Goal: Information Seeking & Learning: Learn about a topic

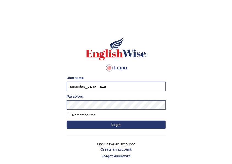
click at [95, 87] on input "susmitas_parramatta" at bounding box center [116, 86] width 99 height 9
drag, startPoint x: 86, startPoint y: 87, endPoint x: 48, endPoint y: 86, distance: 37.9
click at [52, 89] on body "Login Please fix the following errors: Username susmitas_parramatta Password Re…" at bounding box center [116, 94] width 232 height 164
type input "vivekperumal_parramatta"
click at [107, 126] on button "Login" at bounding box center [116, 125] width 99 height 8
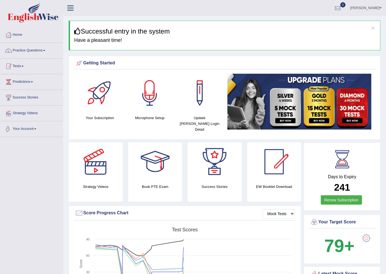
click at [22, 47] on link "Practice Questions" at bounding box center [31, 50] width 63 height 14
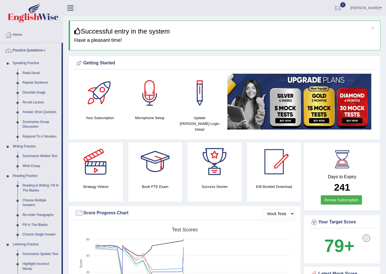
click at [40, 135] on link "Respond To A Situation" at bounding box center [41, 137] width 42 height 10
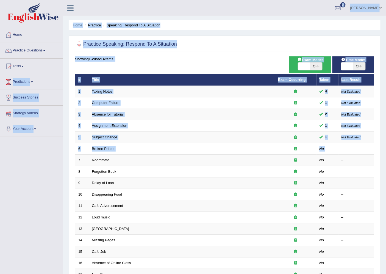
drag, startPoint x: 338, startPoint y: 153, endPoint x: 85, endPoint y: 59, distance: 269.9
click at [59, 66] on div "Toggle navigation Home Practice Questions Speaking Practice Read Aloud Repeat S…" at bounding box center [193, 180] width 386 height 361
click at [226, 9] on ul "Vivek Perumal Toggle navigation Username: vivekperumal_parramatta Access Type: …" at bounding box center [273, 8] width 226 height 16
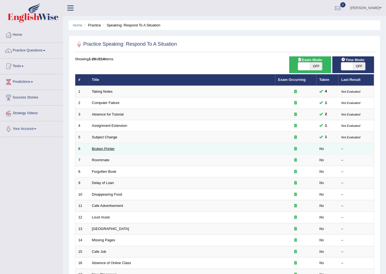
click at [103, 149] on link "Broken Printer" at bounding box center [103, 149] width 23 height 4
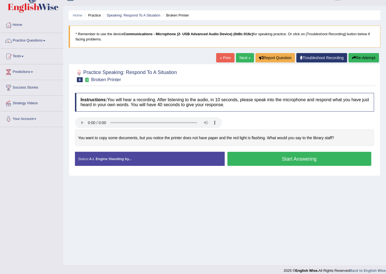
scroll to position [15, 0]
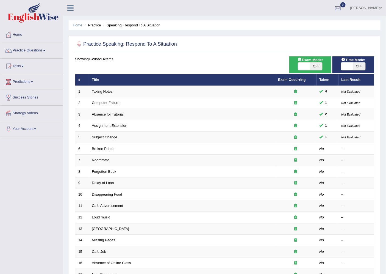
click at [312, 70] on span "OFF" at bounding box center [316, 66] width 12 height 8
checkbox input "true"
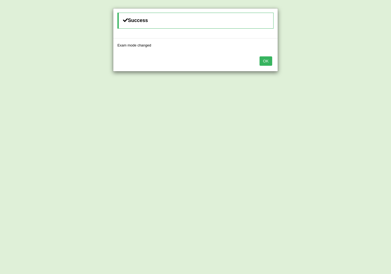
click at [264, 59] on button "OK" at bounding box center [266, 60] width 13 height 9
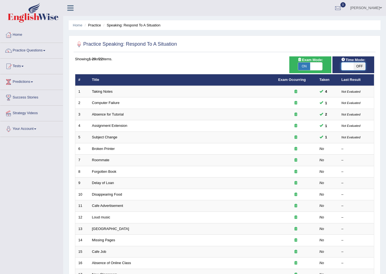
click at [348, 67] on span at bounding box center [348, 66] width 12 height 8
click at [355, 67] on span "OFF" at bounding box center [360, 66] width 12 height 8
checkbox input "true"
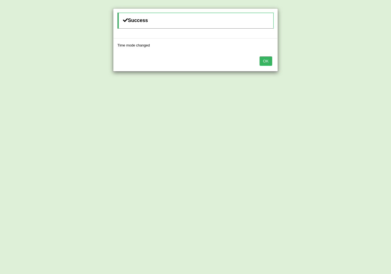
click at [267, 56] on div "OK" at bounding box center [195, 61] width 164 height 19
click at [267, 59] on button "OK" at bounding box center [266, 60] width 13 height 9
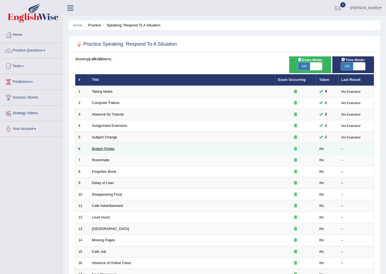
click at [109, 147] on link "Broken Printer" at bounding box center [103, 149] width 23 height 4
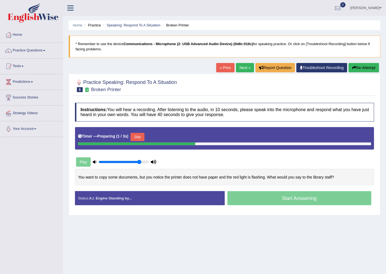
click at [141, 133] on button "Skip" at bounding box center [138, 137] width 14 height 8
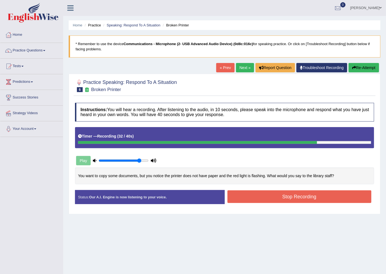
click at [255, 196] on button "Stop Recording" at bounding box center [300, 196] width 144 height 13
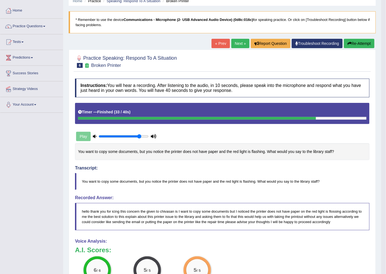
scroll to position [17, 0]
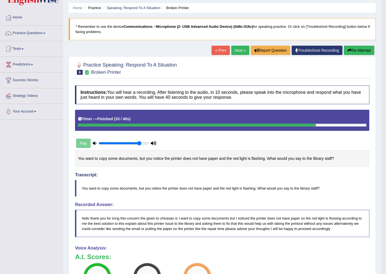
click at [166, 218] on blockquote "hello thank you for icing this concern the given to chivasan is I want to copy …" at bounding box center [222, 223] width 295 height 27
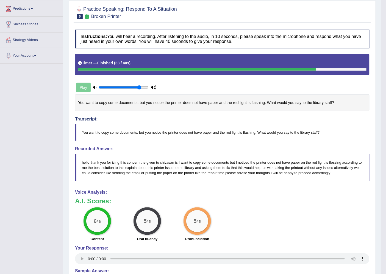
scroll to position [0, 0]
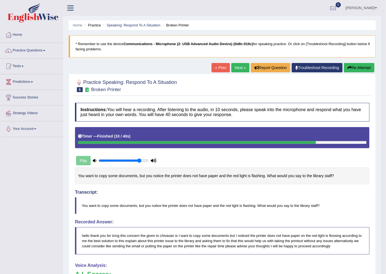
click at [242, 67] on link "Next »" at bounding box center [241, 67] width 18 height 9
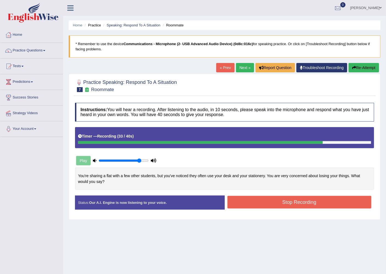
click at [273, 198] on button "Stop Recording" at bounding box center [300, 202] width 144 height 13
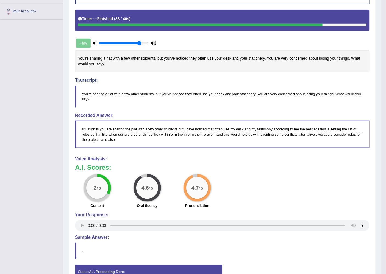
scroll to position [150, 0]
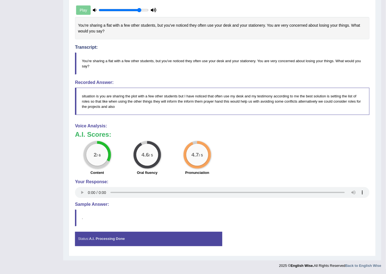
click at [262, 213] on blockquote "." at bounding box center [222, 218] width 295 height 17
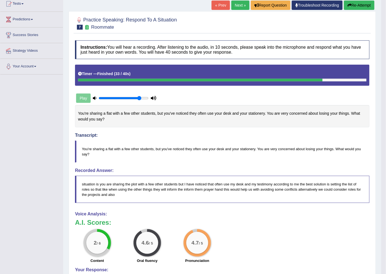
scroll to position [0, 0]
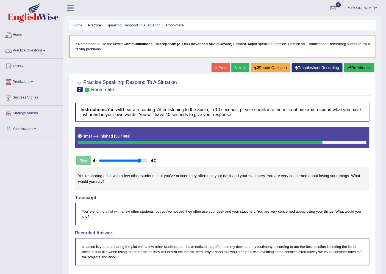
click at [26, 49] on link "Practice Questions" at bounding box center [31, 50] width 63 height 14
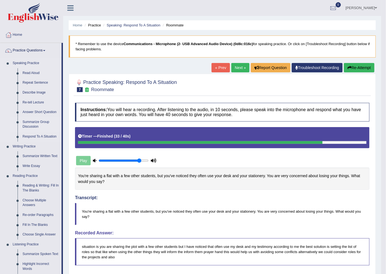
click at [39, 121] on link "Summarize Group Discussion" at bounding box center [41, 124] width 42 height 15
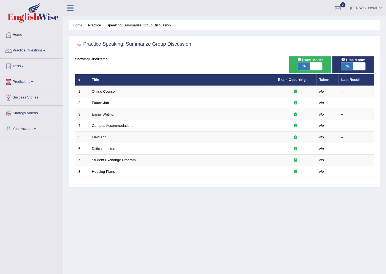
click at [308, 63] on span "ON" at bounding box center [304, 66] width 12 height 8
checkbox input "false"
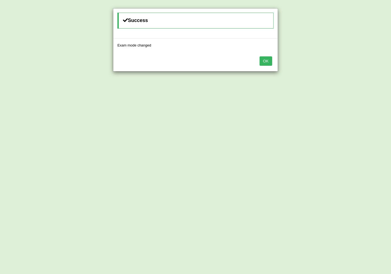
click at [261, 56] on div "OK" at bounding box center [195, 61] width 164 height 19
click at [268, 65] on button "OK" at bounding box center [266, 60] width 13 height 9
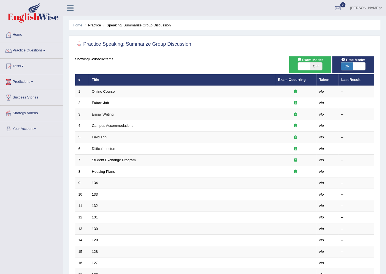
click at [307, 67] on span at bounding box center [304, 66] width 12 height 8
checkbox input "true"
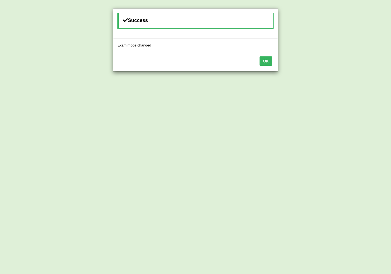
click at [271, 62] on button "OK" at bounding box center [266, 60] width 13 height 9
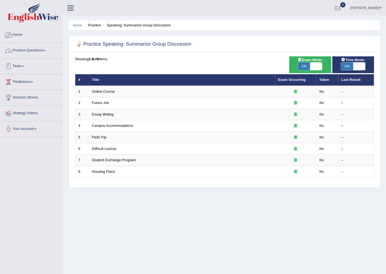
click at [28, 51] on link "Practice Questions" at bounding box center [31, 50] width 63 height 14
click at [30, 53] on link "Practice Questions" at bounding box center [31, 50] width 63 height 14
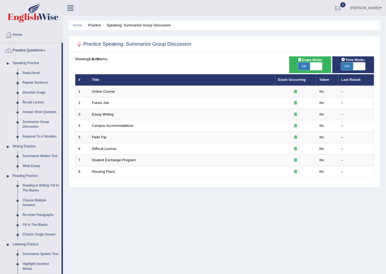
click at [37, 135] on link "Respond To A Situation" at bounding box center [41, 137] width 42 height 10
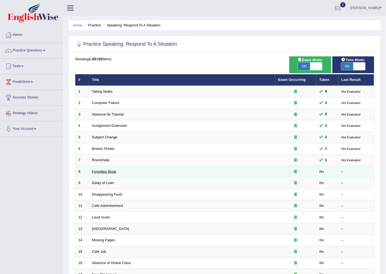
click at [112, 172] on link "Forgotten Book" at bounding box center [104, 171] width 24 height 4
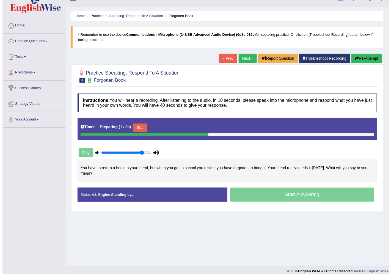
scroll to position [15, 0]
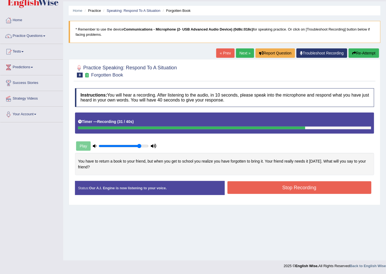
click at [250, 186] on button "Stop Recording" at bounding box center [300, 187] width 144 height 13
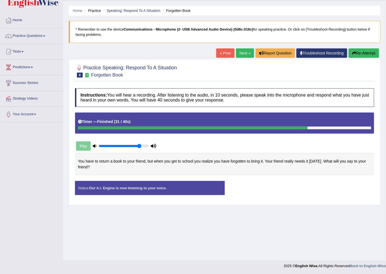
click at [250, 186] on div "Status: Our A.I. Engine is now listening to your voice. Start Answering Stop Re…" at bounding box center [224, 191] width 299 height 20
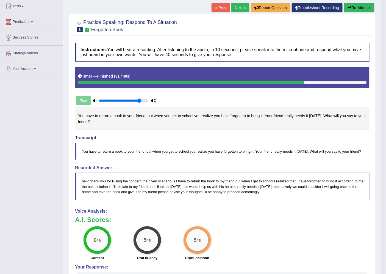
scroll to position [0, 0]
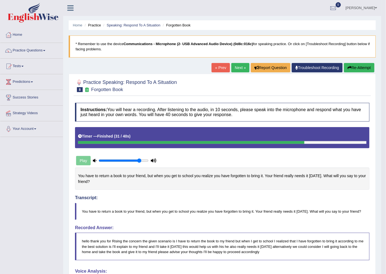
drag, startPoint x: 238, startPoint y: 65, endPoint x: 237, endPoint y: 70, distance: 5.2
click at [238, 64] on link "Next »" at bounding box center [241, 67] width 18 height 9
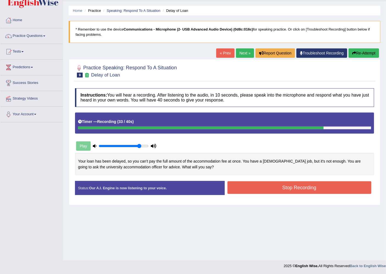
click at [240, 191] on button "Stop Recording" at bounding box center [300, 187] width 144 height 13
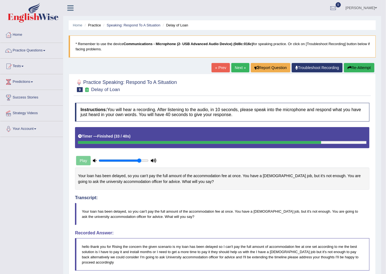
click at [232, 71] on link "Next »" at bounding box center [241, 67] width 18 height 9
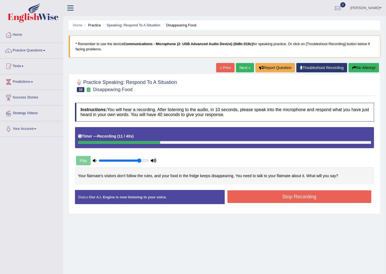
click at [235, 197] on button "Stop Recording" at bounding box center [300, 196] width 144 height 13
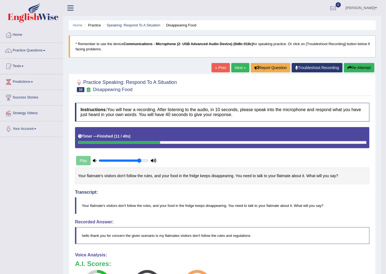
click at [358, 72] on button "Re-Attempt" at bounding box center [359, 67] width 31 height 9
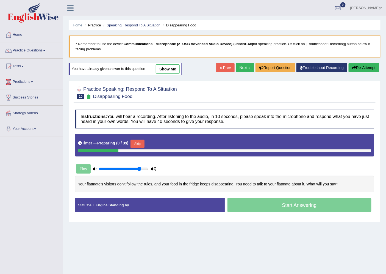
drag, startPoint x: 138, startPoint y: 144, endPoint x: 178, endPoint y: 216, distance: 82.0
click at [138, 144] on button "Skip" at bounding box center [138, 144] width 14 height 8
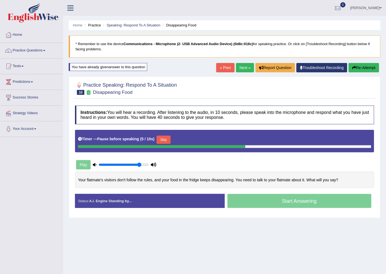
click at [164, 139] on button "Skip" at bounding box center [164, 140] width 14 height 8
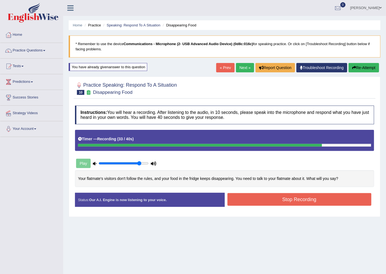
click at [340, 204] on button "Stop Recording" at bounding box center [300, 199] width 144 height 13
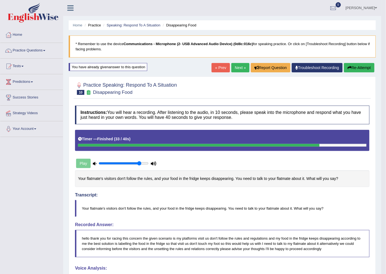
click at [236, 67] on link "Next »" at bounding box center [241, 67] width 18 height 9
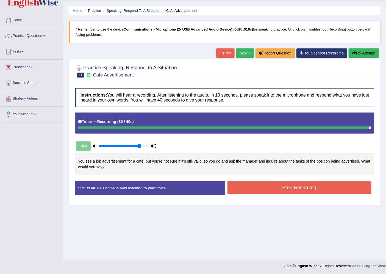
click at [311, 191] on button "Stop Recording" at bounding box center [300, 187] width 144 height 13
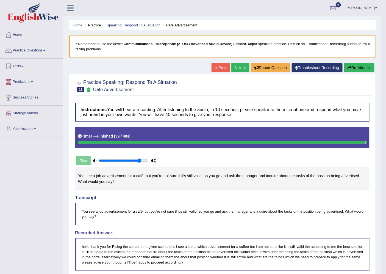
click at [242, 71] on link "Next »" at bounding box center [241, 67] width 18 height 9
click at [242, 70] on link "Next »" at bounding box center [241, 67] width 18 height 9
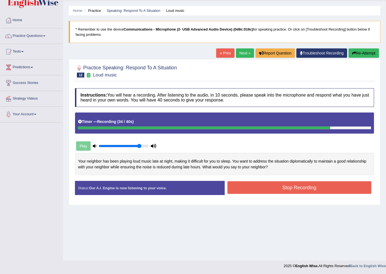
click at [343, 190] on button "Stop Recording" at bounding box center [300, 187] width 144 height 13
click at [343, 190] on div "Status: Our A.I. Engine is now listening to your voice. Start Answering Stop Re…" at bounding box center [224, 191] width 299 height 20
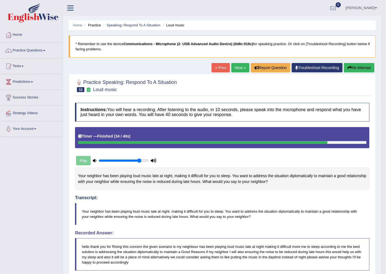
click at [239, 69] on link "Next »" at bounding box center [241, 67] width 18 height 9
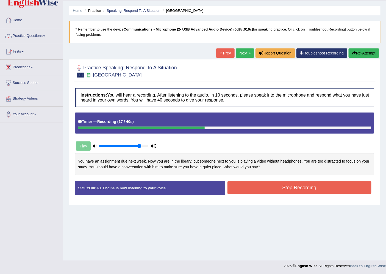
click at [239, 175] on div "Created with Highcharts 7.1.2 Too low Too high Time Pitch meter: 0 10 20 30 40 …" at bounding box center [224, 167] width 305 height 28
click at [244, 185] on button "Stop Recording" at bounding box center [300, 187] width 144 height 13
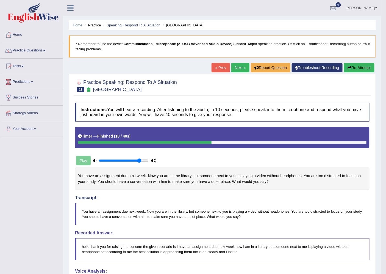
click at [219, 63] on link "« Prev" at bounding box center [221, 67] width 18 height 9
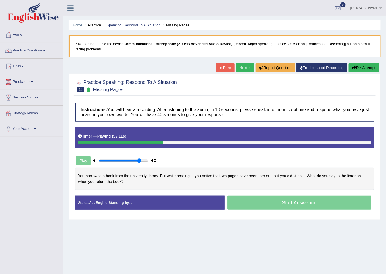
click at [245, 65] on link "Next »" at bounding box center [245, 67] width 18 height 9
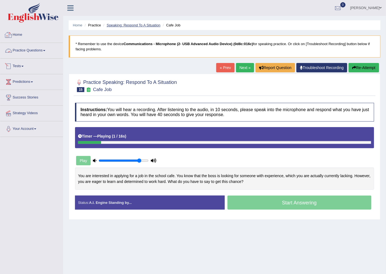
click at [134, 26] on link "Speaking: Respond To A Situation" at bounding box center [134, 25] width 54 height 4
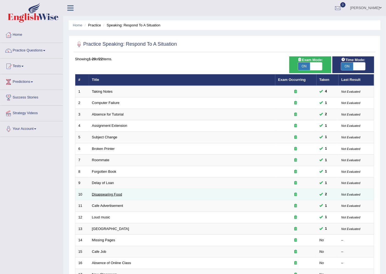
click at [106, 195] on link "Disappearing Food" at bounding box center [107, 194] width 30 height 4
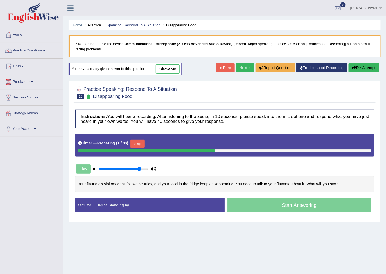
click at [170, 66] on link "show me" at bounding box center [168, 68] width 24 height 9
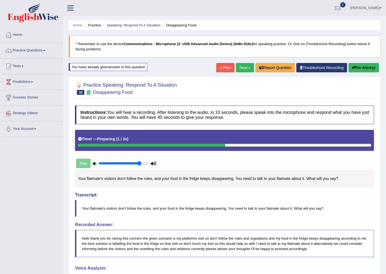
click at [365, 68] on button "Re-Attempt" at bounding box center [364, 67] width 31 height 9
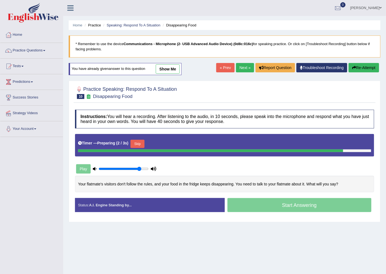
click at [138, 145] on button "Skip" at bounding box center [138, 144] width 14 height 8
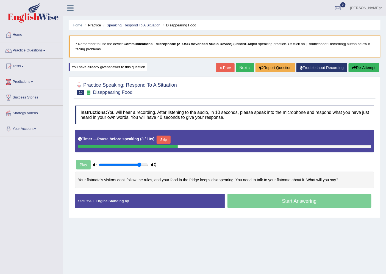
click at [168, 141] on button "Skip" at bounding box center [164, 140] width 14 height 8
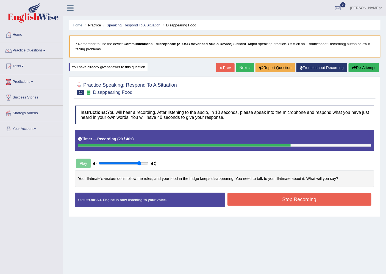
click at [332, 195] on button "Stop Recording" at bounding box center [300, 199] width 144 height 13
click at [332, 195] on div "Status: Our A.I. Engine is now listening to your voice. Start Answering Stop Re…" at bounding box center [224, 203] width 299 height 20
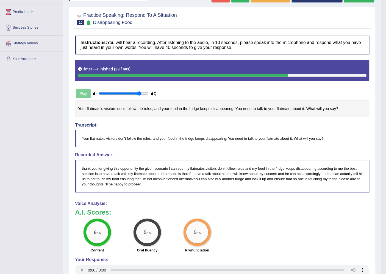
scroll to position [25, 0]
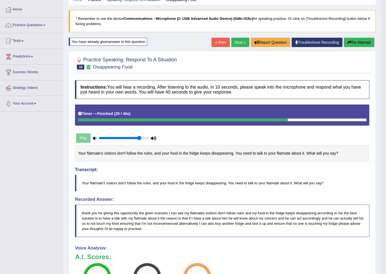
click at [237, 40] on link "Next »" at bounding box center [241, 42] width 18 height 9
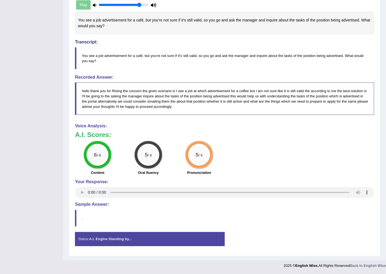
scroll to position [36, 0]
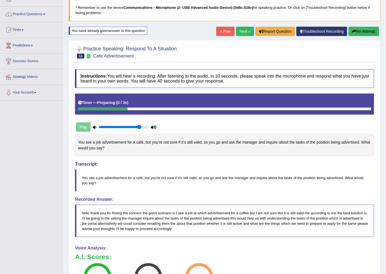
click at [239, 31] on link "Next »" at bounding box center [245, 31] width 18 height 9
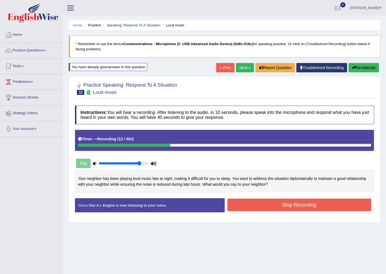
click at [245, 64] on link "Next »" at bounding box center [245, 67] width 18 height 9
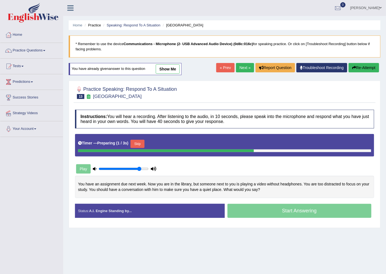
click at [237, 59] on div "Home Practice Speaking: Respond To A Situation [GEOGRAPHIC_DATA] * Remember to …" at bounding box center [224, 137] width 323 height 275
click at [238, 68] on link "Next »" at bounding box center [245, 67] width 18 height 9
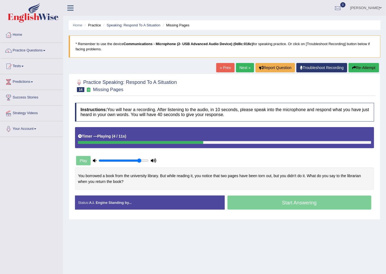
click at [228, 65] on link "« Prev" at bounding box center [225, 67] width 18 height 9
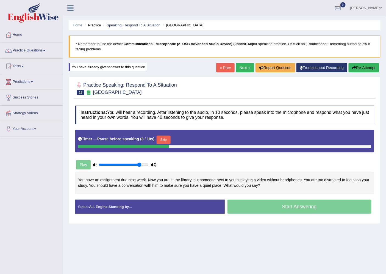
click at [170, 139] on button "Skip" at bounding box center [164, 140] width 14 height 8
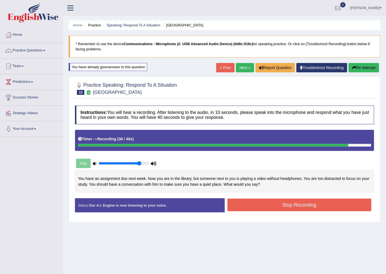
click at [283, 199] on button "Stop Recording" at bounding box center [300, 205] width 144 height 13
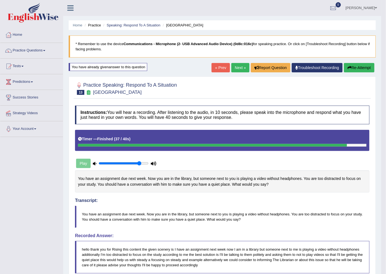
click at [235, 69] on link "Next »" at bounding box center [241, 67] width 18 height 9
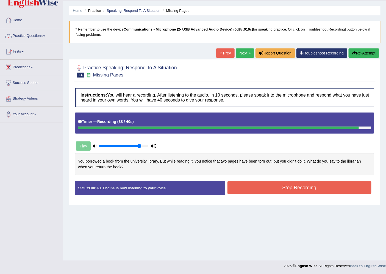
click at [285, 183] on button "Stop Recording" at bounding box center [300, 187] width 144 height 13
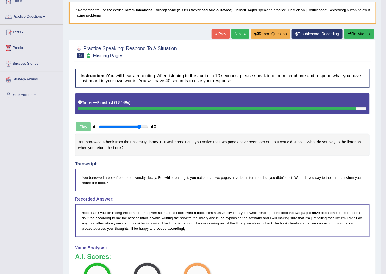
scroll to position [34, 0]
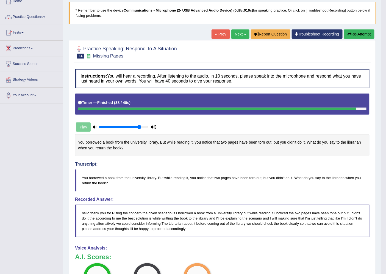
click at [234, 33] on link "Next »" at bounding box center [241, 33] width 18 height 9
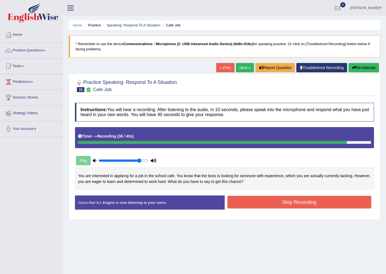
click at [288, 199] on button "Stop Recording" at bounding box center [300, 202] width 144 height 13
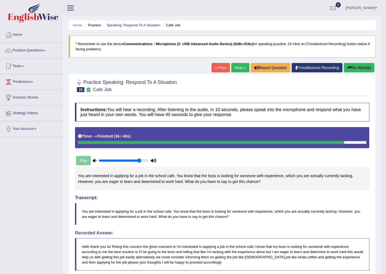
click at [239, 68] on link "Next »" at bounding box center [241, 67] width 18 height 9
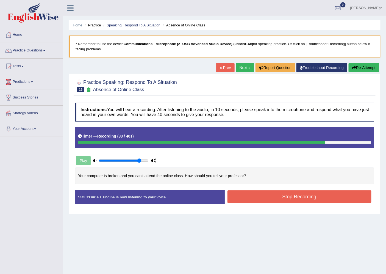
click at [283, 207] on div "Status: Our A.I. Engine is now listening to your voice. Start Answering Stop Re…" at bounding box center [224, 200] width 299 height 20
click at [284, 201] on button "Stop Recording" at bounding box center [300, 196] width 144 height 13
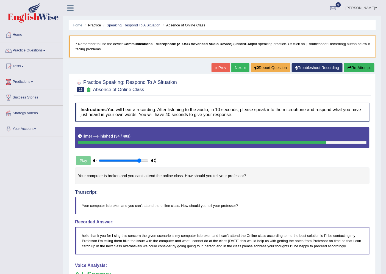
click at [362, 62] on div "Home Practice Speaking: Respond To A Situation Absence of Online Class * Rememb…" at bounding box center [222, 200] width 318 height 400
click at [359, 67] on button "Re-Attempt" at bounding box center [359, 67] width 31 height 9
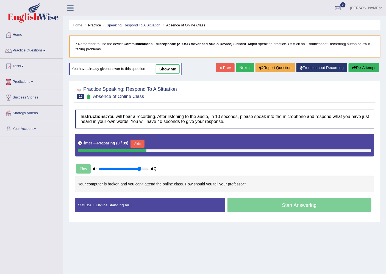
click at [141, 145] on button "Skip" at bounding box center [138, 144] width 14 height 8
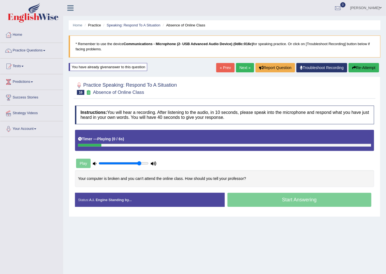
scroll to position [15, 0]
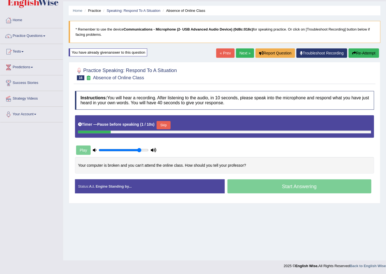
click at [169, 124] on button "Skip" at bounding box center [164, 125] width 14 height 8
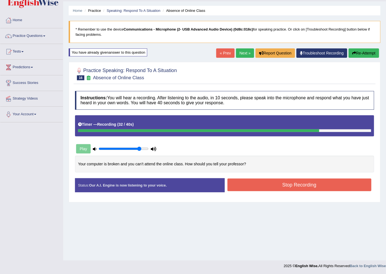
click at [312, 188] on button "Stop Recording" at bounding box center [300, 184] width 144 height 13
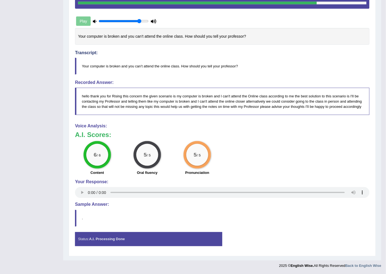
scroll to position [0, 0]
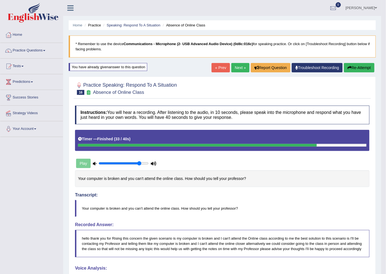
click at [240, 66] on link "Next »" at bounding box center [241, 67] width 18 height 9
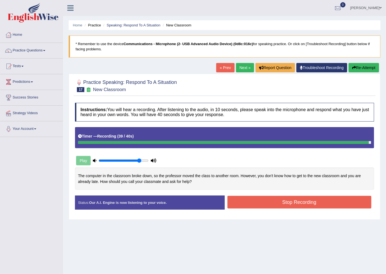
click at [292, 199] on button "Stop Recording" at bounding box center [300, 202] width 144 height 13
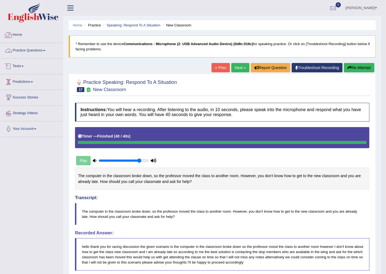
click at [18, 53] on link "Practice Questions" at bounding box center [31, 50] width 63 height 14
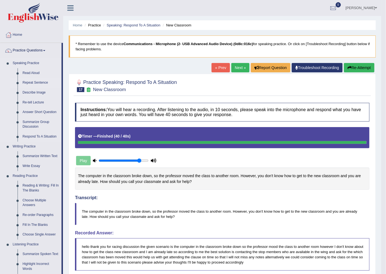
click at [38, 83] on link "Repeat Sentence" at bounding box center [41, 83] width 42 height 10
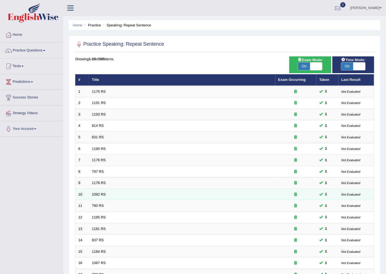
scroll to position [90, 0]
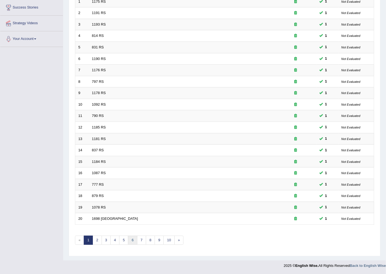
click at [130, 243] on link "6" at bounding box center [132, 240] width 9 height 9
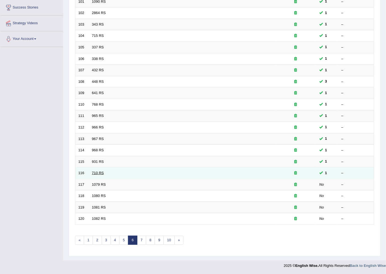
click at [97, 171] on link "710 RS" at bounding box center [98, 173] width 12 height 4
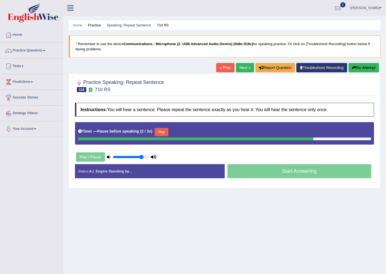
click at [160, 135] on button "Skip" at bounding box center [162, 132] width 14 height 8
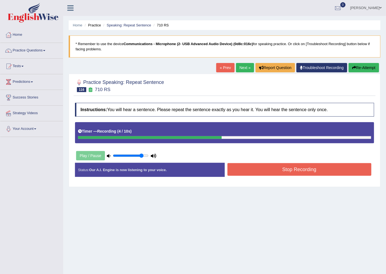
click at [333, 171] on button "Stop Recording" at bounding box center [300, 169] width 144 height 13
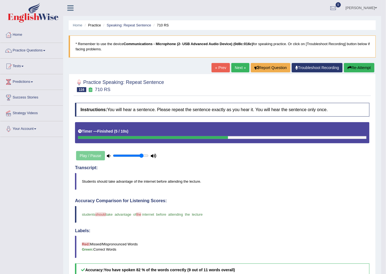
click at [240, 67] on link "Next »" at bounding box center [241, 67] width 18 height 9
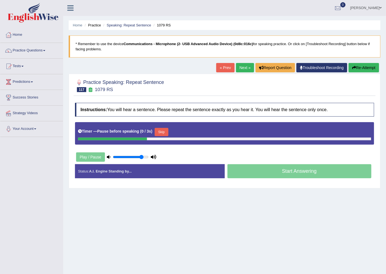
click at [166, 129] on button "Skip" at bounding box center [162, 132] width 14 height 8
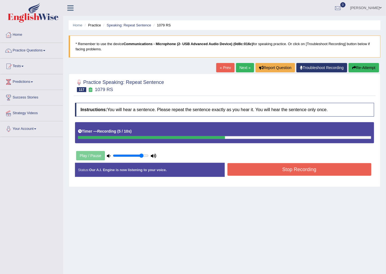
click at [244, 169] on button "Stop Recording" at bounding box center [300, 169] width 144 height 13
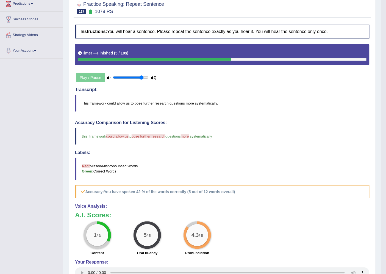
scroll to position [126, 0]
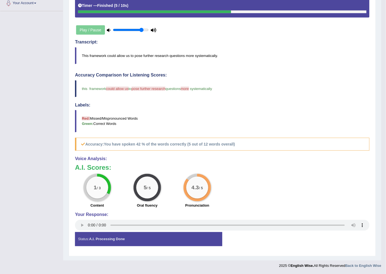
drag, startPoint x: 233, startPoint y: 90, endPoint x: 100, endPoint y: 86, distance: 132.3
click at [100, 86] on blockquote "this framework could allow us allows to pose further research post more framewo…" at bounding box center [222, 88] width 295 height 17
click at [300, 158] on h4 "Voice Analysis:" at bounding box center [222, 158] width 295 height 5
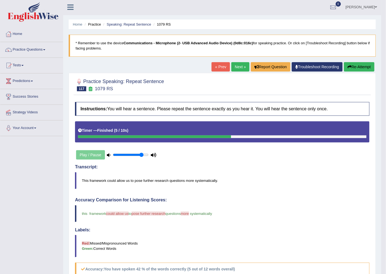
scroll to position [0, 0]
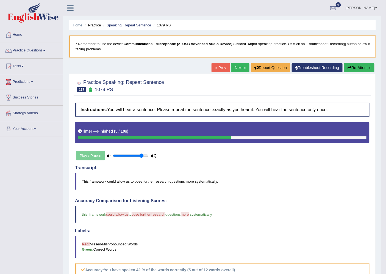
click at [233, 64] on link "Next »" at bounding box center [241, 67] width 18 height 9
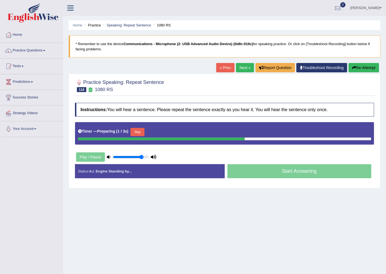
click at [135, 133] on button "Skip" at bounding box center [138, 132] width 14 height 8
click at [162, 130] on button "Skip" at bounding box center [162, 132] width 14 height 8
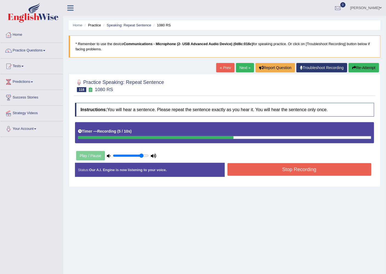
click at [298, 173] on button "Stop Recording" at bounding box center [300, 169] width 144 height 13
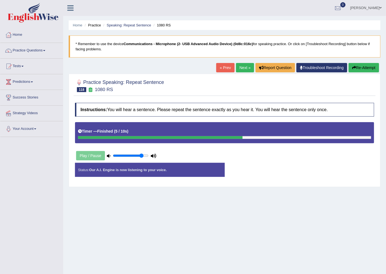
click at [298, 173] on div "Status: Our A.I. Engine is now listening to your voice. Start Answering Stop Re…" at bounding box center [224, 173] width 299 height 20
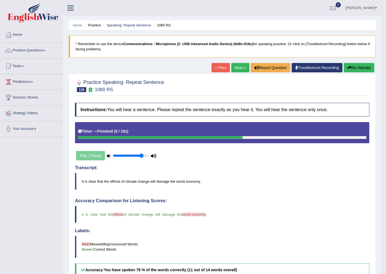
click at [241, 67] on link "Next »" at bounding box center [241, 67] width 18 height 9
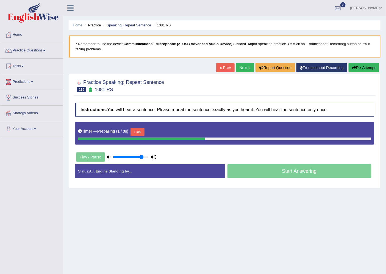
click at [142, 133] on button "Skip" at bounding box center [138, 132] width 14 height 8
click at [115, 133] on b "Preparing" at bounding box center [106, 131] width 18 height 4
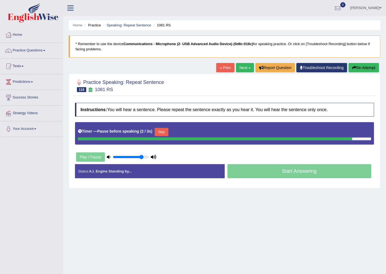
click at [164, 133] on button "Skip" at bounding box center [162, 132] width 14 height 8
drag, startPoint x: 164, startPoint y: 133, endPoint x: 175, endPoint y: 141, distance: 14.1
click at [164, 133] on button "Skip" at bounding box center [162, 132] width 14 height 8
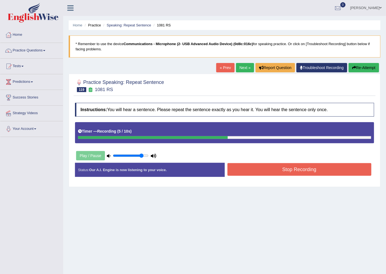
click at [347, 168] on button "Stop Recording" at bounding box center [300, 169] width 144 height 13
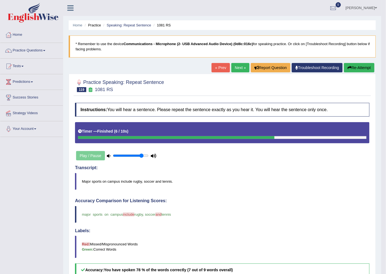
click at [244, 67] on link "Next »" at bounding box center [241, 67] width 18 height 9
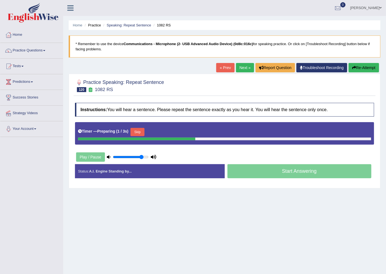
click at [141, 133] on button "Skip" at bounding box center [138, 132] width 14 height 8
click at [164, 130] on button "Skip" at bounding box center [162, 132] width 14 height 8
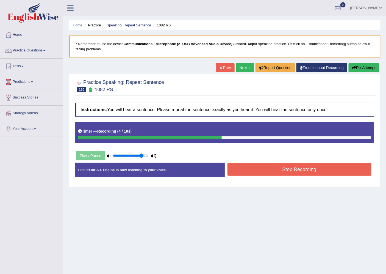
click at [325, 164] on button "Stop Recording" at bounding box center [300, 169] width 144 height 13
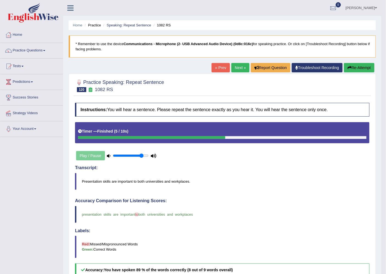
click at [232, 67] on link "Next »" at bounding box center [241, 67] width 18 height 9
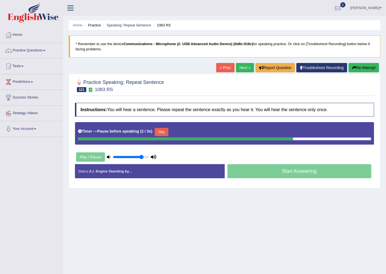
click at [160, 128] on button "Skip" at bounding box center [162, 132] width 14 height 8
click at [160, 128] on div "Timer — Pause before speaking ( 2 / 3s ) Skip" at bounding box center [224, 131] width 293 height 11
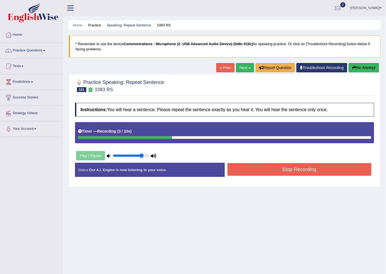
click at [329, 169] on button "Stop Recording" at bounding box center [300, 169] width 144 height 13
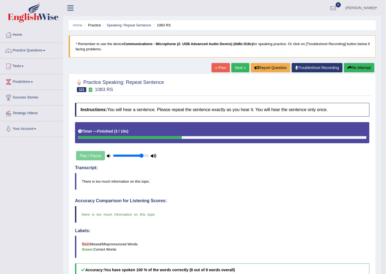
click at [238, 69] on link "Next »" at bounding box center [241, 67] width 18 height 9
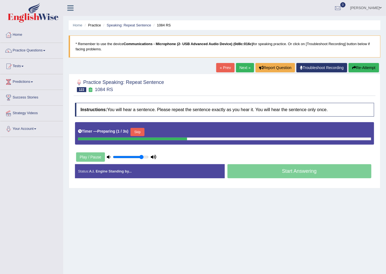
click at [140, 130] on button "Skip" at bounding box center [138, 132] width 14 height 8
click at [168, 134] on button "Skip" at bounding box center [162, 132] width 14 height 8
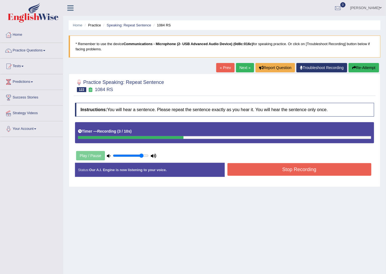
click at [353, 174] on button "Stop Recording" at bounding box center [300, 169] width 144 height 13
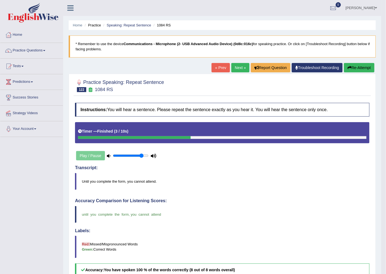
click at [239, 66] on link "Next »" at bounding box center [241, 67] width 18 height 9
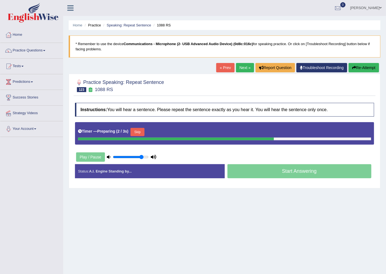
click at [137, 134] on button "Skip" at bounding box center [138, 132] width 14 height 8
click at [164, 133] on button "Skip" at bounding box center [162, 132] width 14 height 8
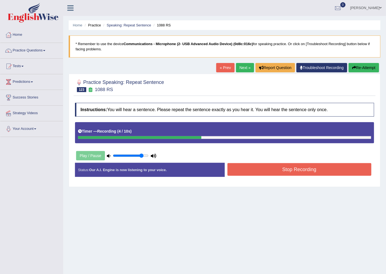
click at [263, 164] on button "Stop Recording" at bounding box center [300, 169] width 144 height 13
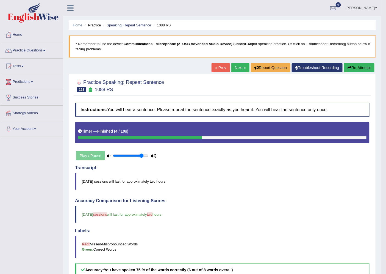
click at [239, 71] on link "Next »" at bounding box center [241, 67] width 18 height 9
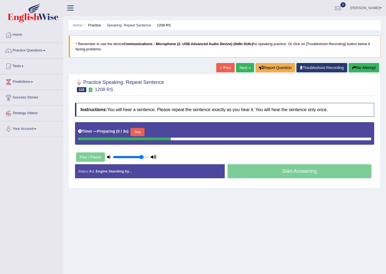
click at [147, 130] on div "Timer — Preparing ( 0 / 3s ) Skip" at bounding box center [224, 131] width 293 height 11
click at [143, 132] on button "Skip" at bounding box center [138, 132] width 14 height 8
click at [164, 132] on button "Skip" at bounding box center [162, 132] width 14 height 8
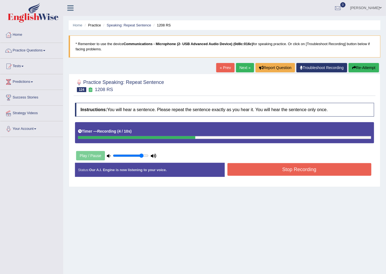
click at [251, 169] on button "Stop Recording" at bounding box center [300, 169] width 144 height 13
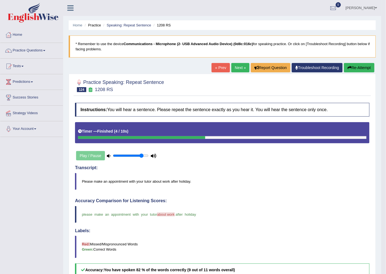
click at [237, 66] on link "Next »" at bounding box center [241, 67] width 18 height 9
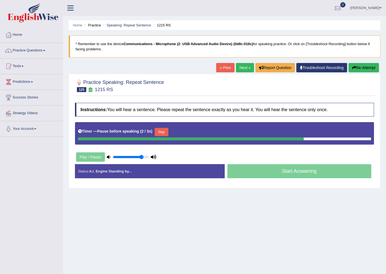
click at [164, 132] on button "Skip" at bounding box center [162, 132] width 14 height 8
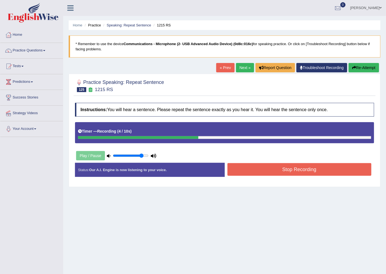
click at [321, 173] on button "Stop Recording" at bounding box center [300, 169] width 144 height 13
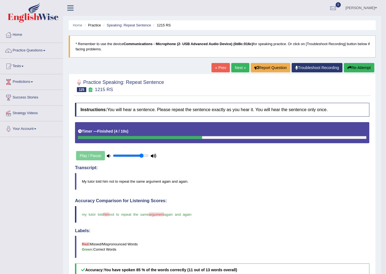
click at [235, 69] on link "Next »" at bounding box center [241, 67] width 18 height 9
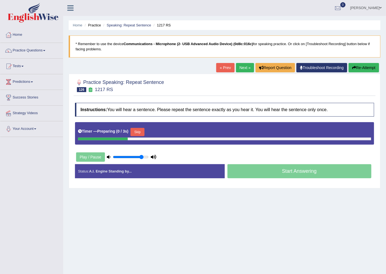
click at [133, 128] on div "Skip" at bounding box center [138, 133] width 14 height 10
click at [133, 129] on button "Skip" at bounding box center [138, 132] width 14 height 8
drag, startPoint x: 162, startPoint y: 131, endPoint x: 156, endPoint y: 133, distance: 6.6
click at [162, 131] on button "Skip" at bounding box center [162, 132] width 14 height 8
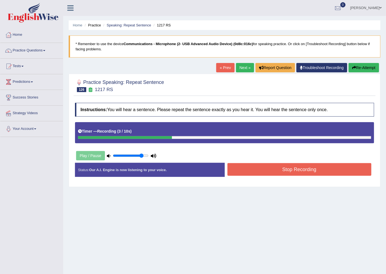
click at [294, 173] on button "Stop Recording" at bounding box center [300, 169] width 144 height 13
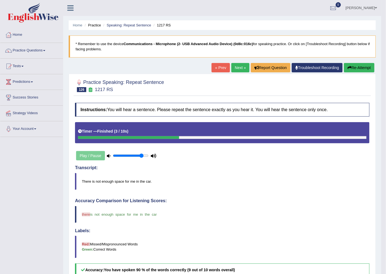
click at [235, 65] on link "Next »" at bounding box center [241, 67] width 18 height 9
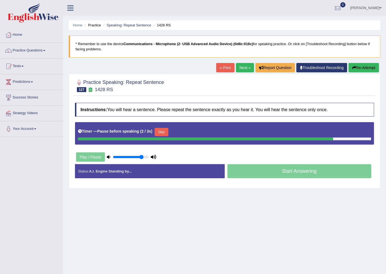
click at [163, 127] on div "Timer — Pause before speaking ( 2 / 3s ) Skip" at bounding box center [224, 131] width 293 height 11
drag, startPoint x: 163, startPoint y: 127, endPoint x: 164, endPoint y: 130, distance: 2.8
click at [163, 127] on div "Timer — Pause before speaking ( 2 / 3s ) Skip" at bounding box center [224, 131] width 293 height 11
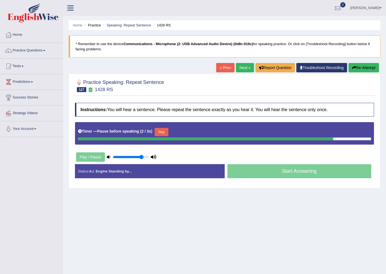
click at [163, 127] on div "Timer — Pause before speaking ( 2 / 3s ) Skip" at bounding box center [224, 131] width 293 height 11
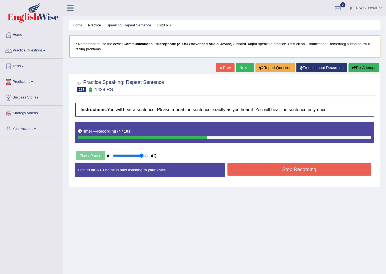
click at [240, 171] on button "Stop Recording" at bounding box center [300, 169] width 144 height 13
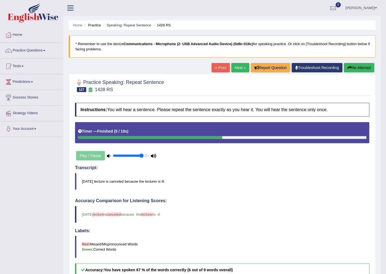
click at [240, 67] on link "Next »" at bounding box center [241, 67] width 18 height 9
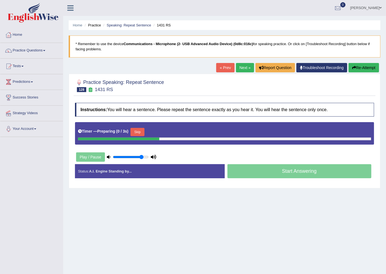
click at [142, 131] on button "Skip" at bounding box center [138, 132] width 14 height 8
click at [142, 131] on div "Timer — Preparing ( 1 / 3s ) Skip" at bounding box center [224, 131] width 293 height 11
click at [164, 130] on button "Skip" at bounding box center [162, 132] width 14 height 8
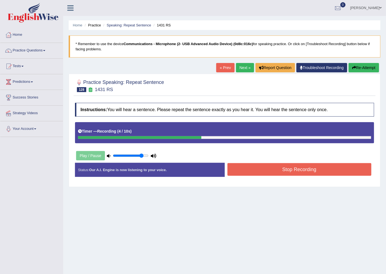
click at [248, 173] on button "Stop Recording" at bounding box center [300, 169] width 144 height 13
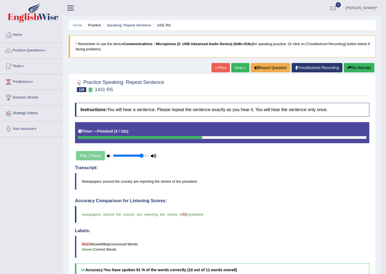
click at [242, 67] on link "Next »" at bounding box center [241, 67] width 18 height 9
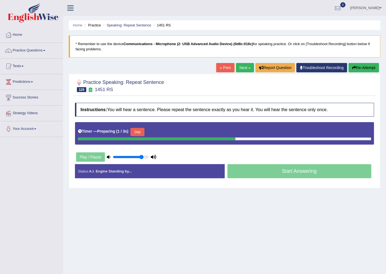
click at [142, 130] on button "Skip" at bounding box center [138, 132] width 14 height 8
click at [166, 131] on button "Skip" at bounding box center [162, 132] width 14 height 8
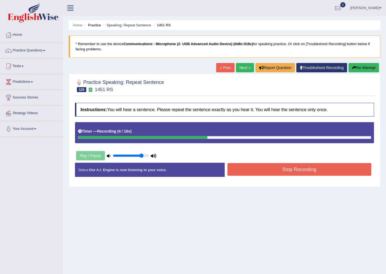
click at [295, 164] on button "Stop Recording" at bounding box center [300, 169] width 144 height 13
click at [295, 164] on div "Status: Our A.I. Engine is now listening to your voice. Start Answering Stop Re…" at bounding box center [224, 173] width 299 height 20
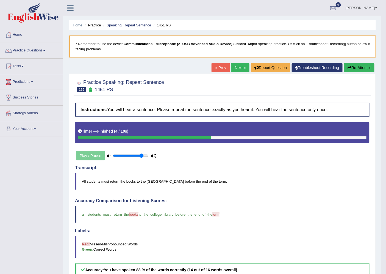
click at [240, 64] on link "Next »" at bounding box center [241, 67] width 18 height 9
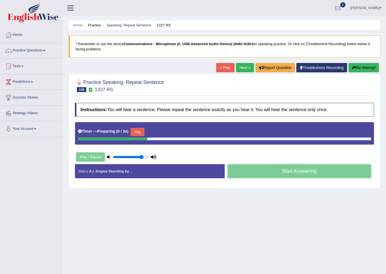
click at [147, 130] on div "Timer — Preparing ( 0 / 3s ) Skip" at bounding box center [224, 131] width 293 height 11
click at [144, 130] on button "Skip" at bounding box center [138, 132] width 14 height 8
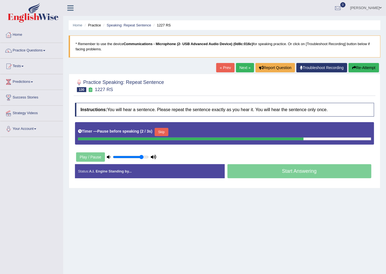
click at [163, 131] on button "Skip" at bounding box center [162, 132] width 14 height 8
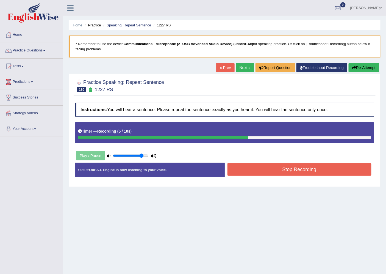
click at [311, 167] on button "Stop Recording" at bounding box center [300, 169] width 144 height 13
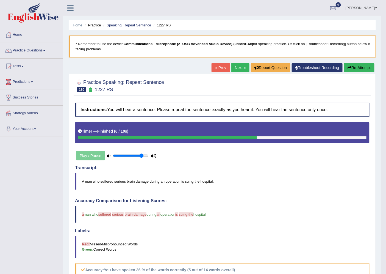
click at [234, 69] on link "Next »" at bounding box center [241, 67] width 18 height 9
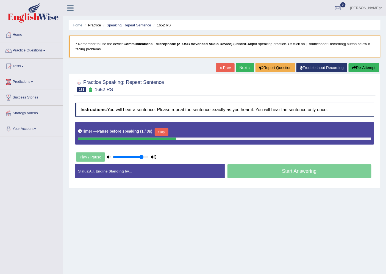
click at [156, 133] on div "Timer — Pause before speaking ( 1 / 3s ) Skip" at bounding box center [224, 131] width 293 height 11
click at [158, 132] on button "Skip" at bounding box center [162, 132] width 14 height 8
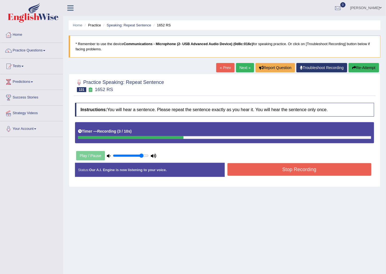
click at [254, 157] on div "Instructions: You will hear a sentence. Please repeat the sentence exactly as y…" at bounding box center [225, 142] width 302 height 84
click at [251, 165] on button "Stop Recording" at bounding box center [300, 169] width 144 height 13
drag, startPoint x: 251, startPoint y: 165, endPoint x: 255, endPoint y: 180, distance: 15.4
click at [250, 166] on div "Status: Our A.I. Engine is now listening to your voice. Start Answering Stop Re…" at bounding box center [224, 173] width 299 height 20
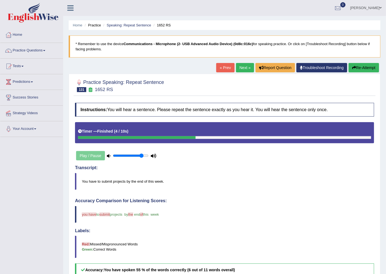
click at [70, 231] on div "Practice Speaking: Repeat Sentence 131 1652 RS Instructions: You will hear a se…" at bounding box center [225, 228] width 312 height 308
click at [244, 69] on link "Next »" at bounding box center [245, 67] width 18 height 9
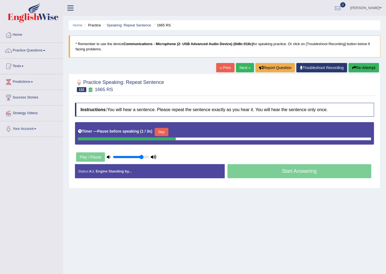
click at [161, 133] on button "Skip" at bounding box center [162, 132] width 14 height 8
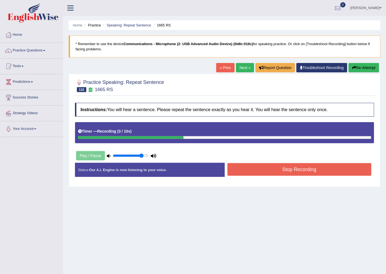
click at [266, 165] on button "Stop Recording" at bounding box center [300, 169] width 144 height 13
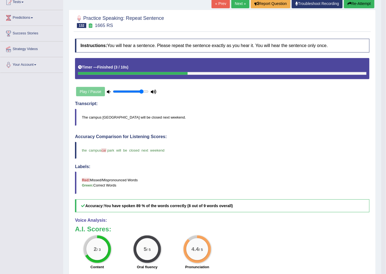
scroll to position [126, 0]
